Goal: Download file/media

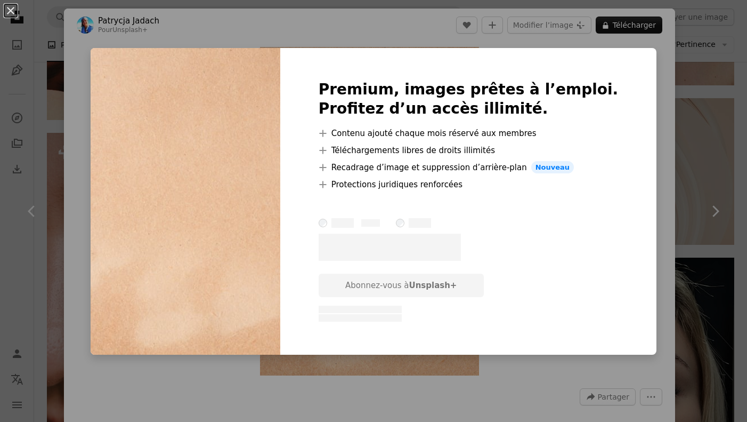
scroll to position [21691, 0]
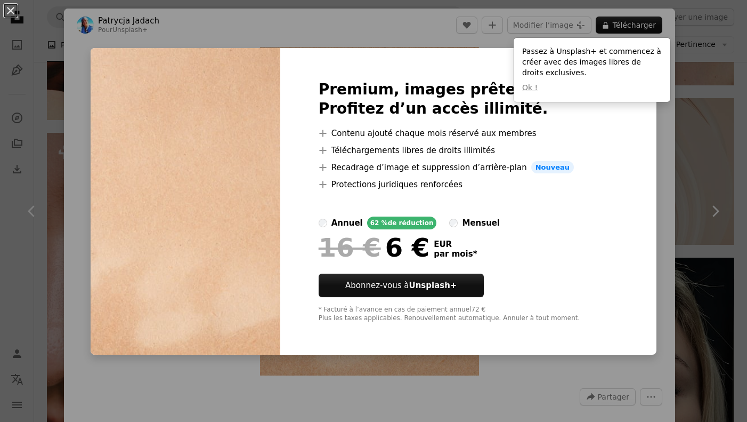
click at [687, 131] on div "An X shape Premium, images prêtes à l’emploi. Profitez d’un accès illimité. A p…" at bounding box center [373, 211] width 747 height 422
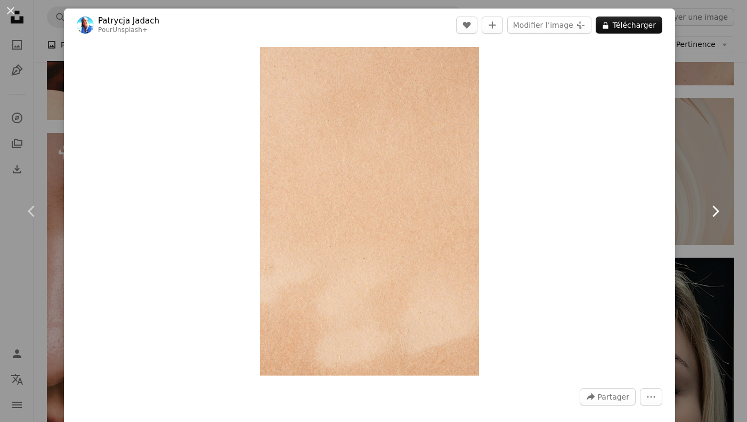
click at [727, 195] on link "Chevron right" at bounding box center [715, 211] width 64 height 102
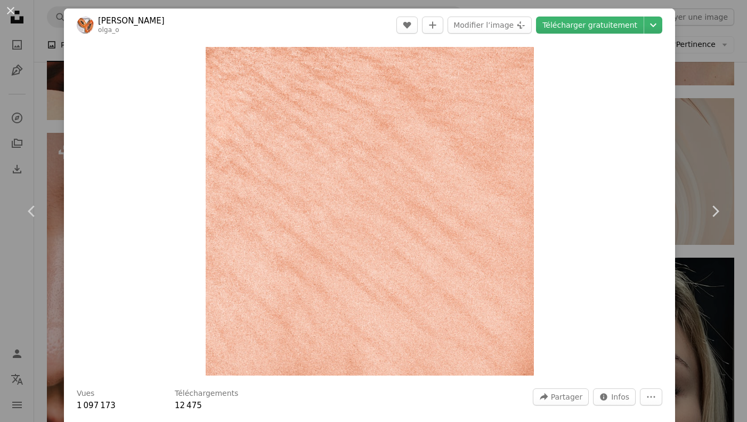
click at [706, 43] on div "An X shape Chevron left Chevron right [PERSON_NAME] olga_o A heart A plus sign …" at bounding box center [373, 211] width 747 height 422
